Goal: Use online tool/utility: Utilize a website feature to perform a specific function

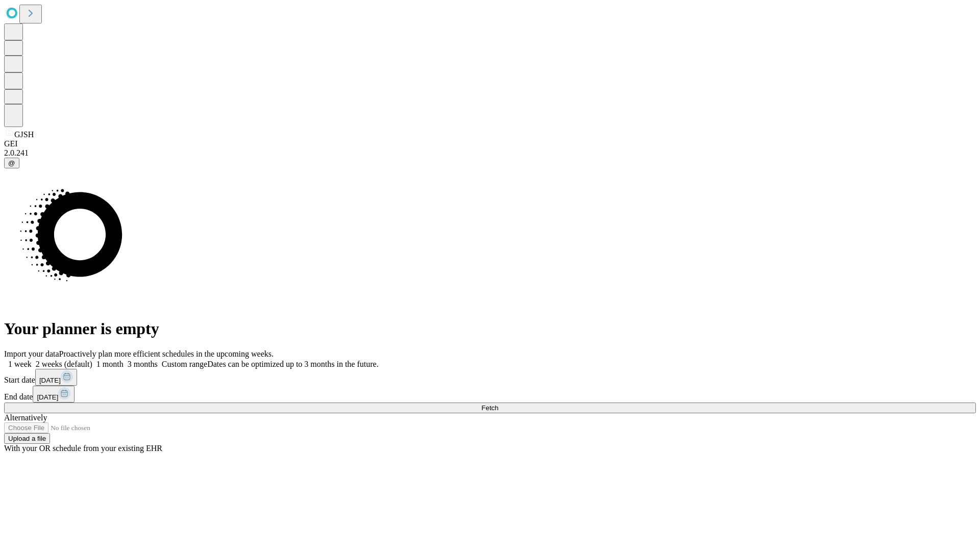
click at [498, 404] on span "Fetch" at bounding box center [489, 408] width 17 height 8
